Goal: Transaction & Acquisition: Purchase product/service

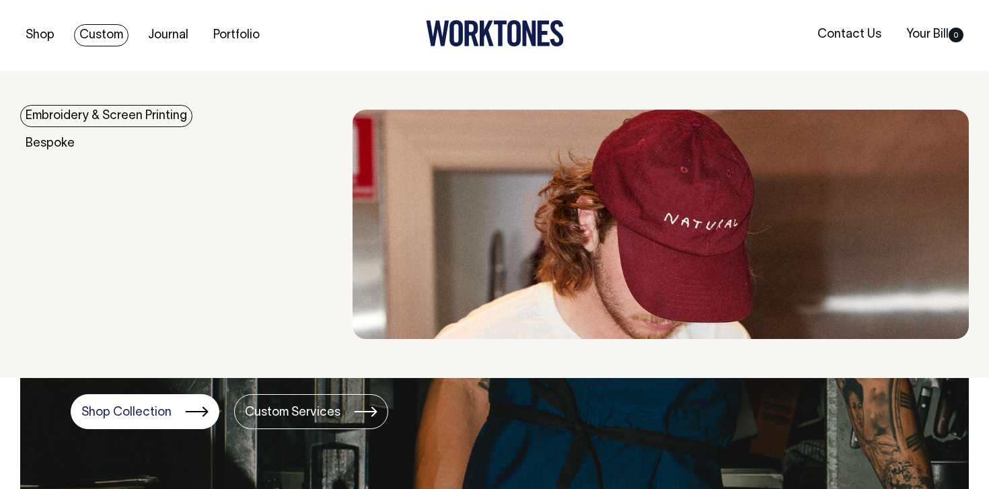
click at [102, 40] on link "Custom" at bounding box center [101, 35] width 55 height 22
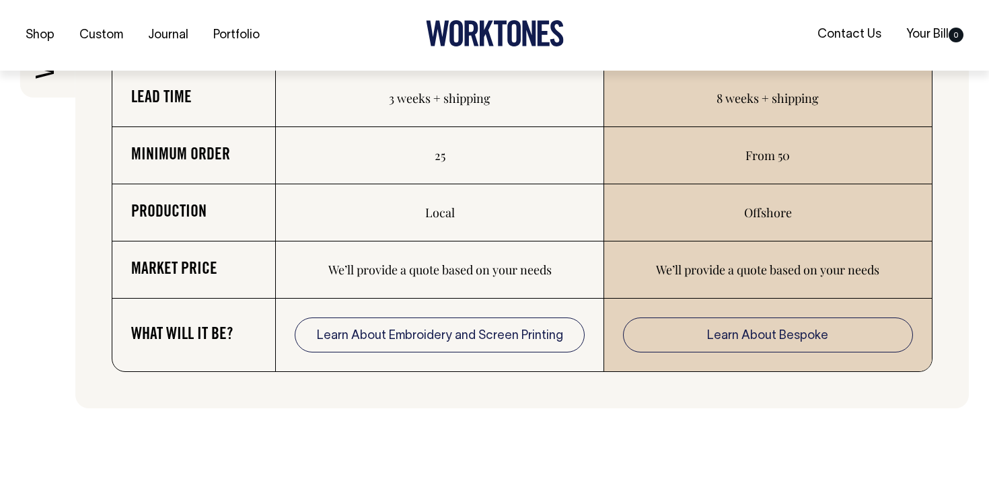
scroll to position [2291, 0]
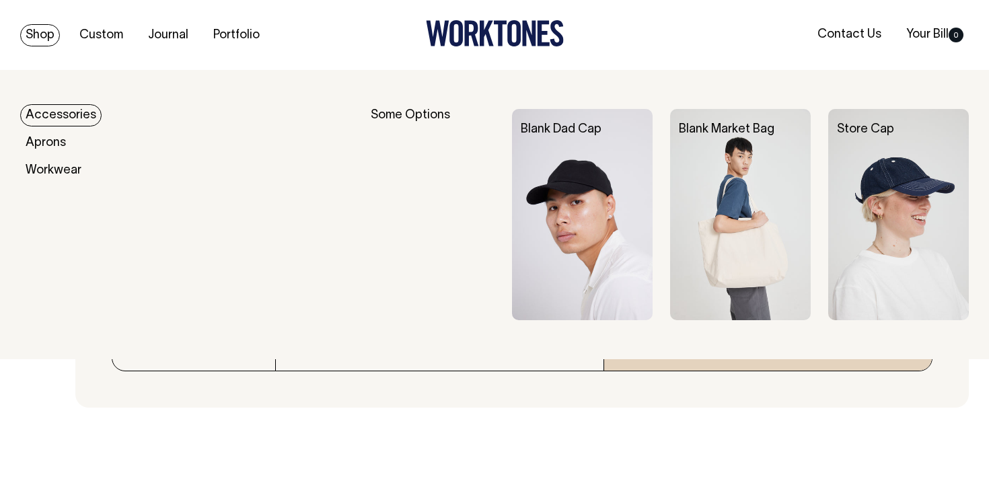
click at [50, 36] on link "Shop" at bounding box center [40, 35] width 40 height 22
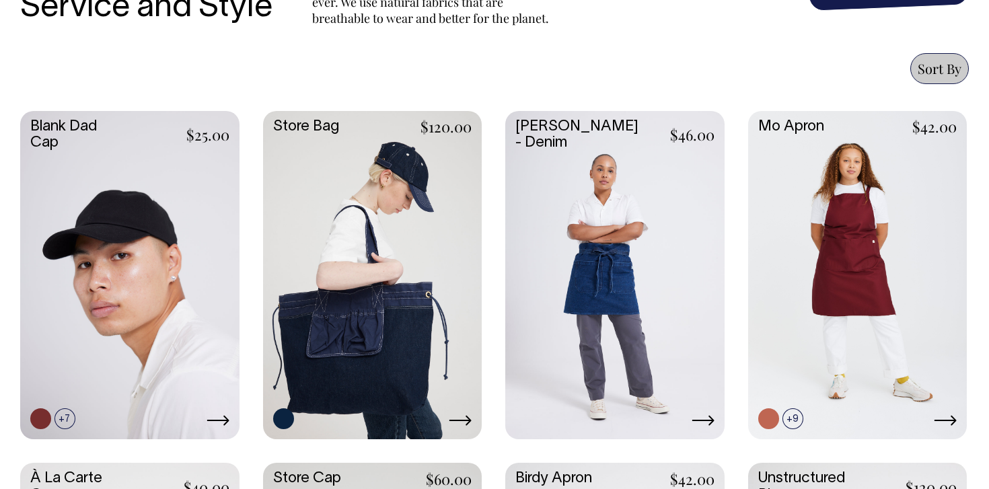
scroll to position [540, 0]
click at [825, 279] on link at bounding box center [857, 274] width 219 height 326
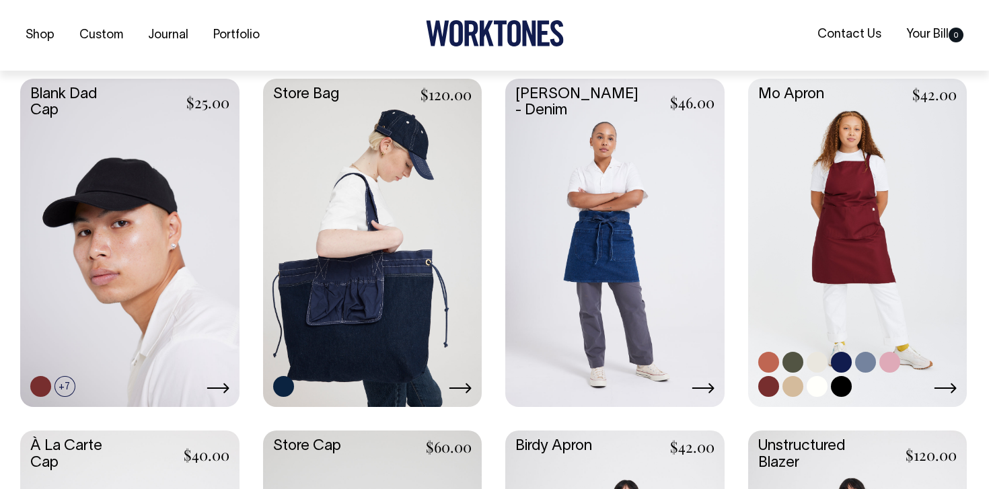
scroll to position [573, 0]
click at [775, 386] on link at bounding box center [769, 386] width 21 height 21
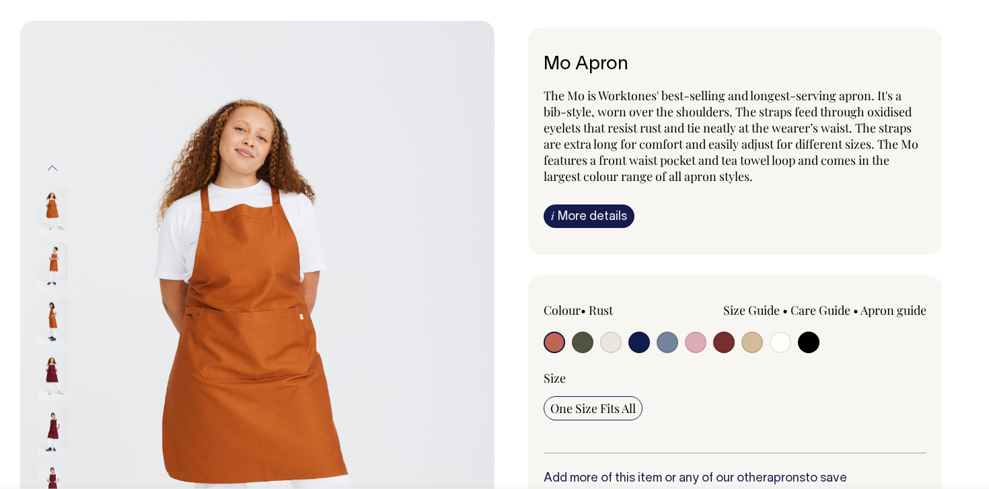
scroll to position [50, 0]
click at [717, 339] on input "radio" at bounding box center [724, 342] width 22 height 22
radio input "true"
select select "Burgundy"
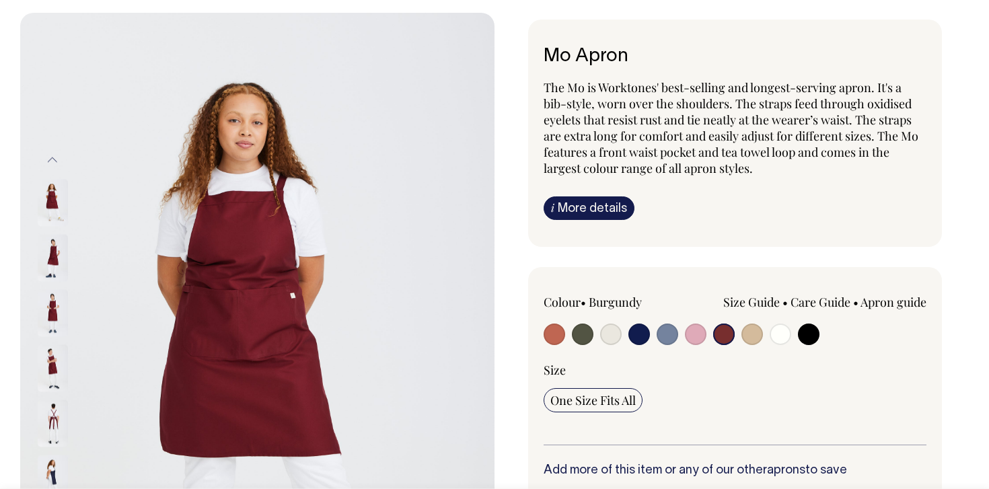
scroll to position [58, 0]
click at [51, 252] on img at bounding box center [53, 257] width 30 height 47
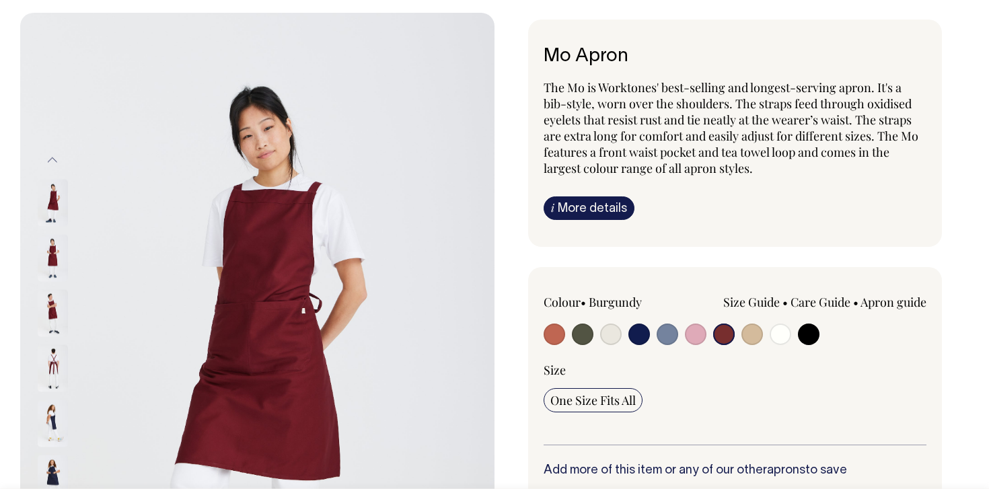
click at [51, 267] on img at bounding box center [53, 257] width 30 height 47
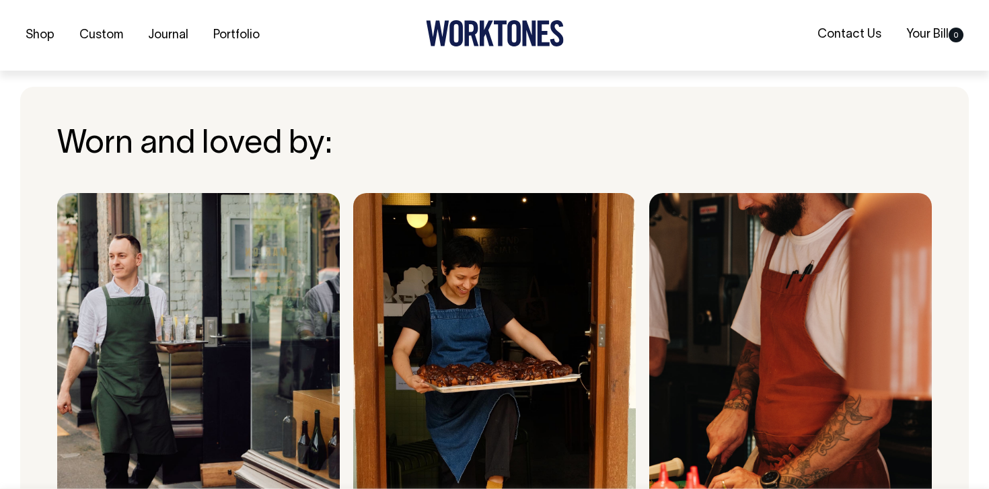
scroll to position [878, 0]
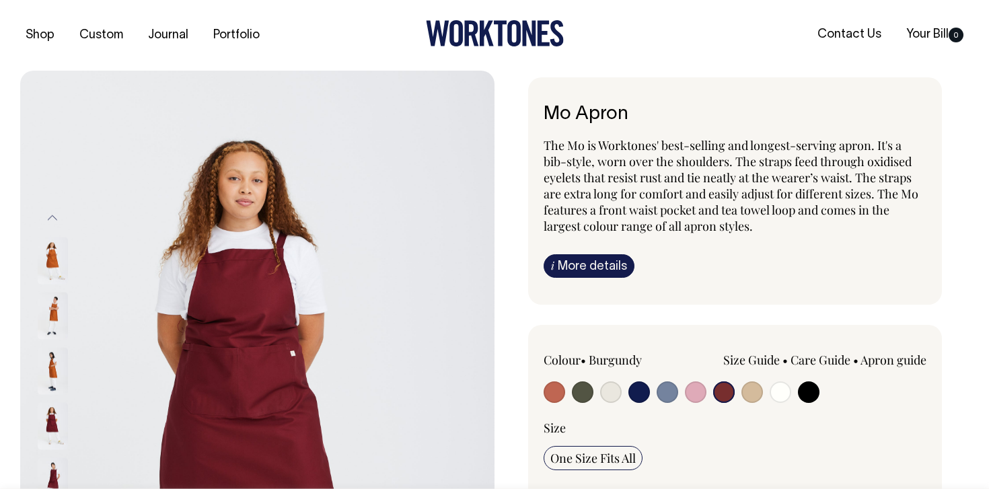
select select "Burgundy"
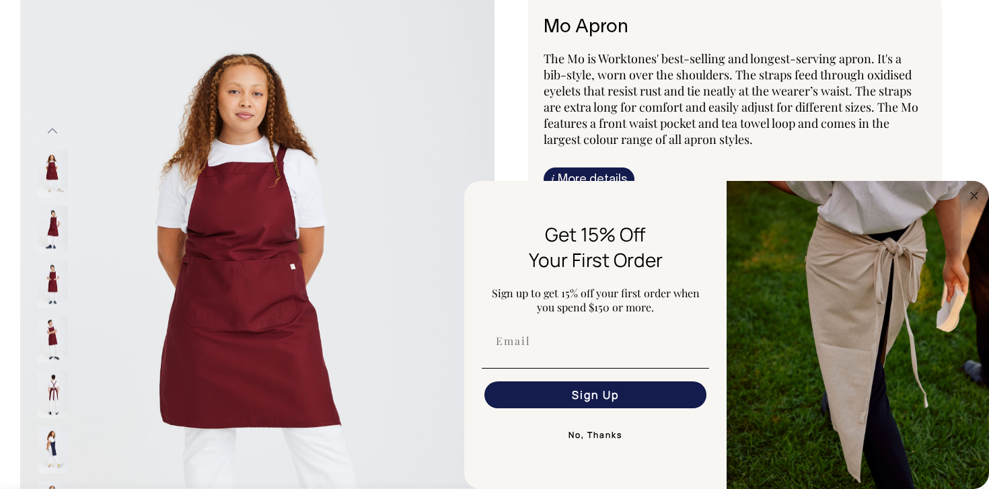
scroll to position [88, 0]
